Goal: Use online tool/utility: Utilize a website feature to perform a specific function

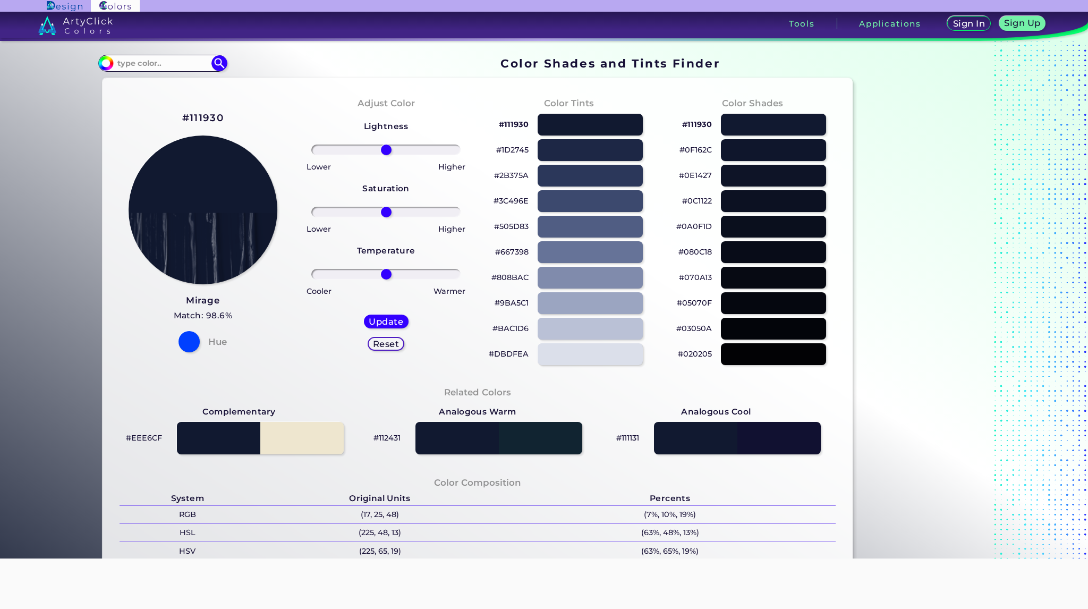
click at [511, 149] on p "#1D2745" at bounding box center [512, 149] width 32 height 13
click at [503, 175] on p "#2B375A" at bounding box center [511, 175] width 35 height 13
click at [508, 202] on p "#3C496E" at bounding box center [511, 200] width 35 height 13
click at [502, 226] on p "#505D83" at bounding box center [511, 226] width 35 height 13
click at [513, 249] on p "#667398" at bounding box center [511, 251] width 33 height 13
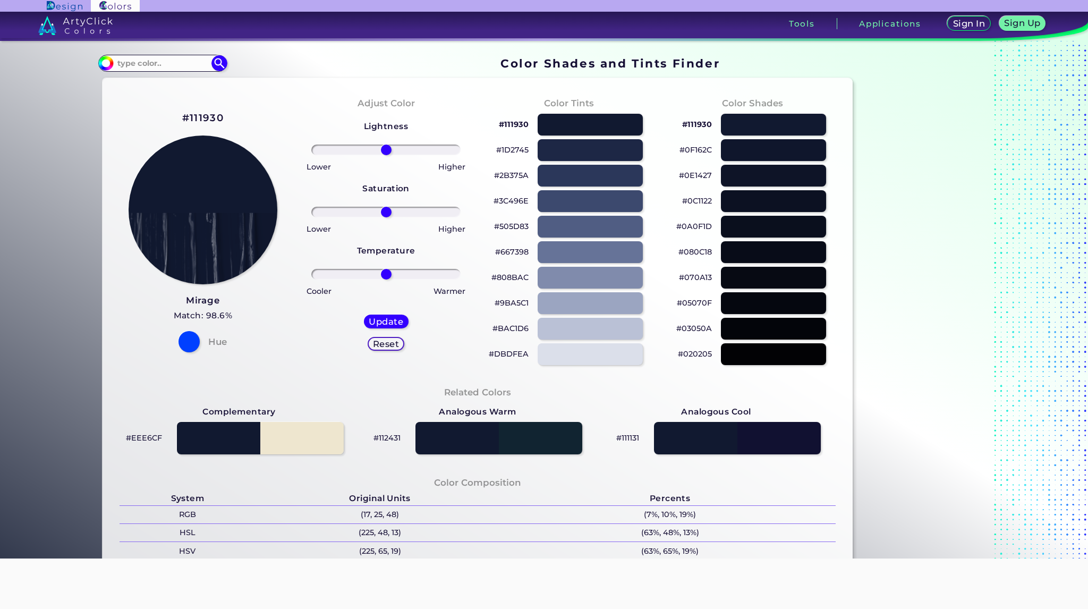
click at [515, 276] on p "#808BAC" at bounding box center [510, 277] width 37 height 13
click at [512, 302] on p "#9BA5C1" at bounding box center [512, 303] width 34 height 13
click at [512, 326] on p "#BAC1D6" at bounding box center [511, 328] width 36 height 13
click at [518, 330] on p "#BAC1D6" at bounding box center [511, 328] width 36 height 13
click at [505, 353] on p "#DBDFEA" at bounding box center [509, 354] width 40 height 13
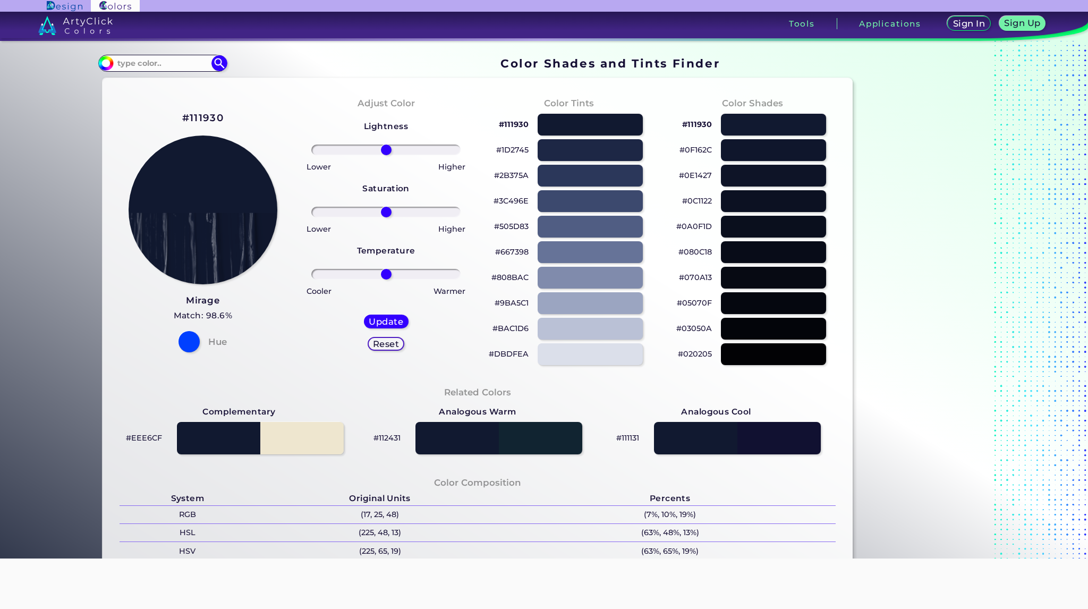
click at [695, 151] on p "#0F162C" at bounding box center [696, 149] width 32 height 13
click at [700, 126] on p "#111930" at bounding box center [697, 124] width 30 height 13
click at [697, 148] on p "#0F162C" at bounding box center [696, 149] width 32 height 13
click at [694, 176] on p "#0E1427" at bounding box center [695, 175] width 33 height 13
click at [695, 204] on p "#0C1122" at bounding box center [697, 200] width 30 height 13
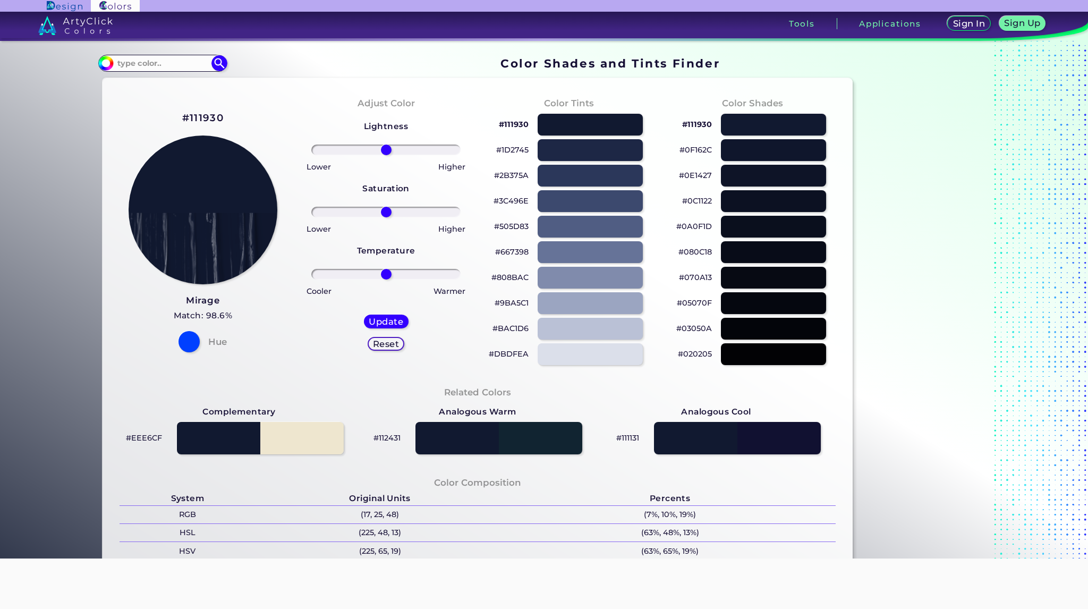
click at [690, 228] on p "#0A0F1D" at bounding box center [694, 226] width 36 height 13
click at [697, 258] on p "#080C18" at bounding box center [695, 251] width 33 height 13
click at [691, 276] on p "#070A13" at bounding box center [695, 277] width 33 height 13
click at [688, 304] on p "#05070F" at bounding box center [694, 303] width 35 height 13
click at [698, 327] on p "#03050A" at bounding box center [694, 328] width 36 height 13
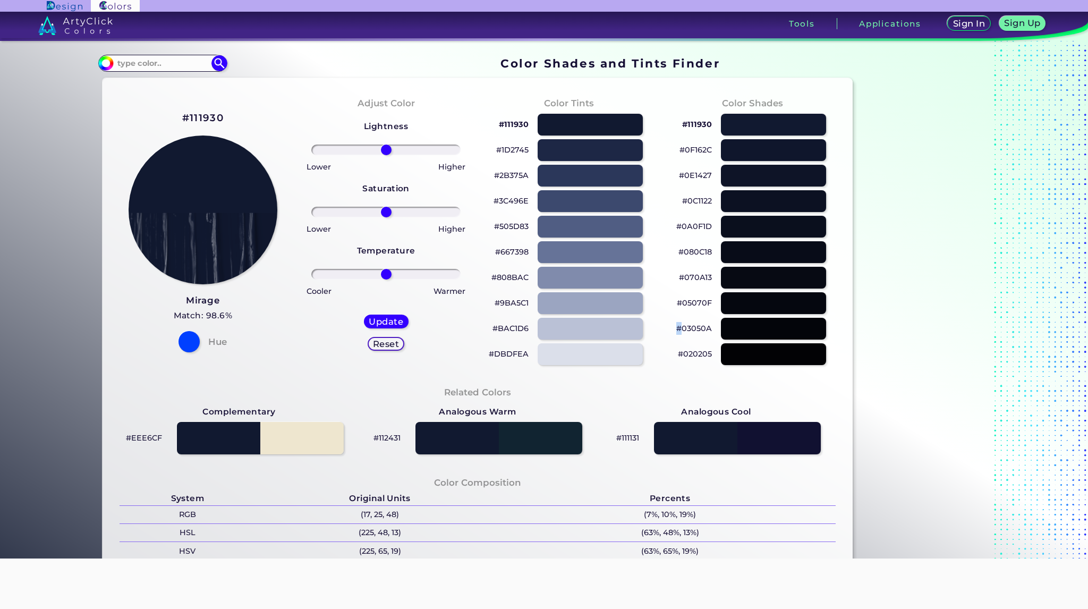
click at [698, 327] on p "#03050A" at bounding box center [694, 328] width 36 height 13
copy p "#"
click at [695, 359] on p "#020205" at bounding box center [695, 354] width 34 height 13
